Goal: Task Accomplishment & Management: Manage account settings

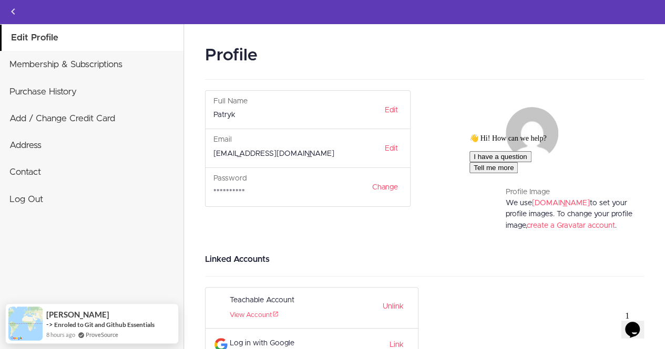
click at [469, 134] on icon "Chat attention grabber" at bounding box center [469, 134] width 0 height 0
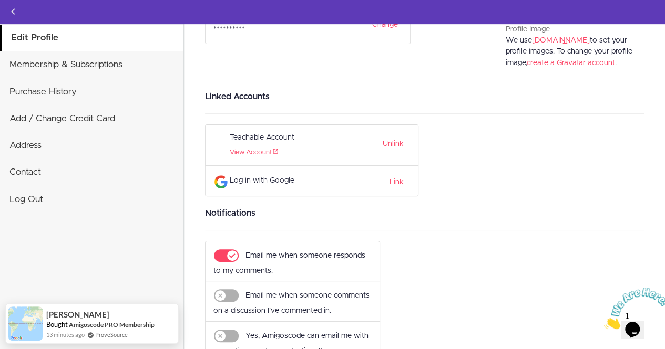
scroll to position [191, 0]
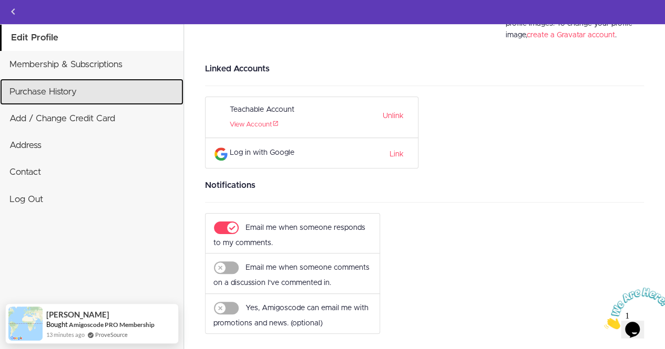
click at [73, 95] on link "Purchase History" at bounding box center [91, 92] width 183 height 26
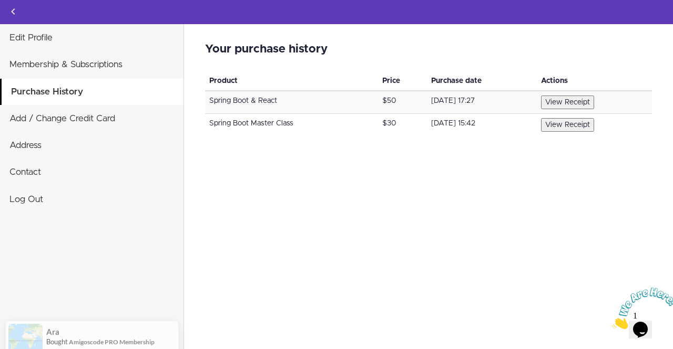
click at [584, 124] on button "View Receipt" at bounding box center [567, 125] width 53 height 14
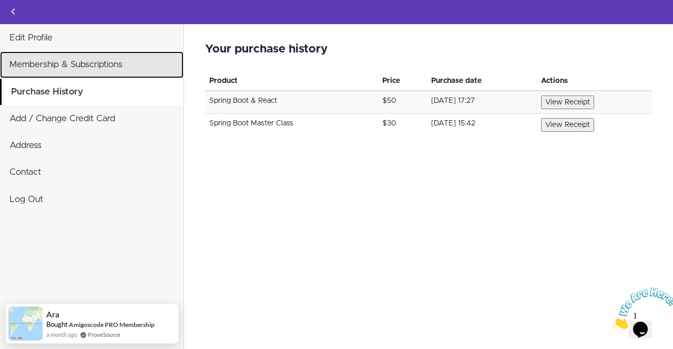
click at [95, 63] on link "Membership & Subscriptions" at bounding box center [91, 64] width 183 height 26
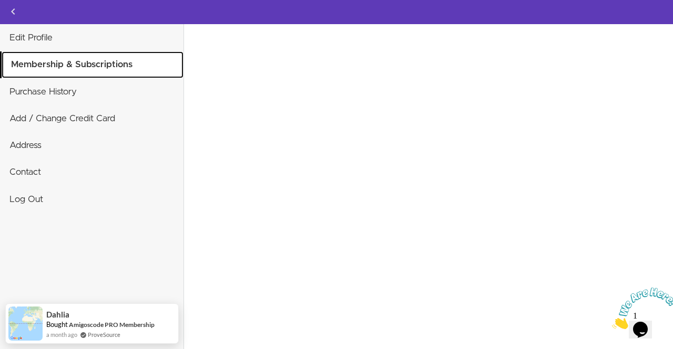
click at [114, 57] on link "Membership & Subscriptions" at bounding box center [93, 64] width 182 height 26
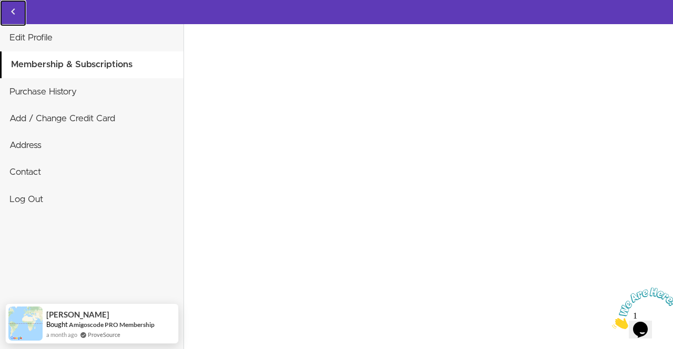
click at [17, 8] on icon "Back to courses" at bounding box center [13, 11] width 13 height 13
click at [13, 12] on icon "Back to courses" at bounding box center [13, 11] width 13 height 13
click at [7, 8] on icon "Back to courses" at bounding box center [13, 11] width 13 height 13
